Goal: Information Seeking & Learning: Learn about a topic

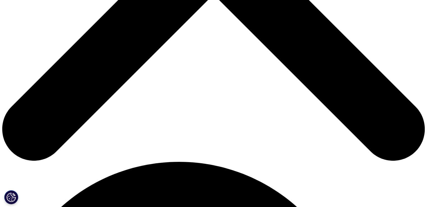
scroll to position [269, 0]
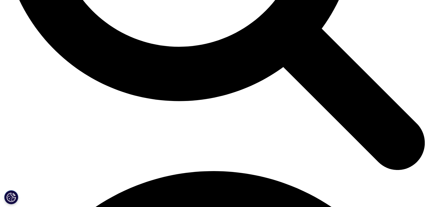
scroll to position [685, 0]
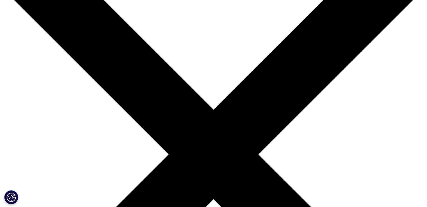
scroll to position [79, 0]
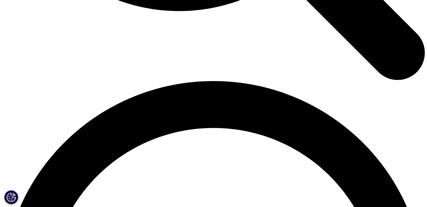
scroll to position [774, 0]
